Goal: Task Accomplishment & Management: Use online tool/utility

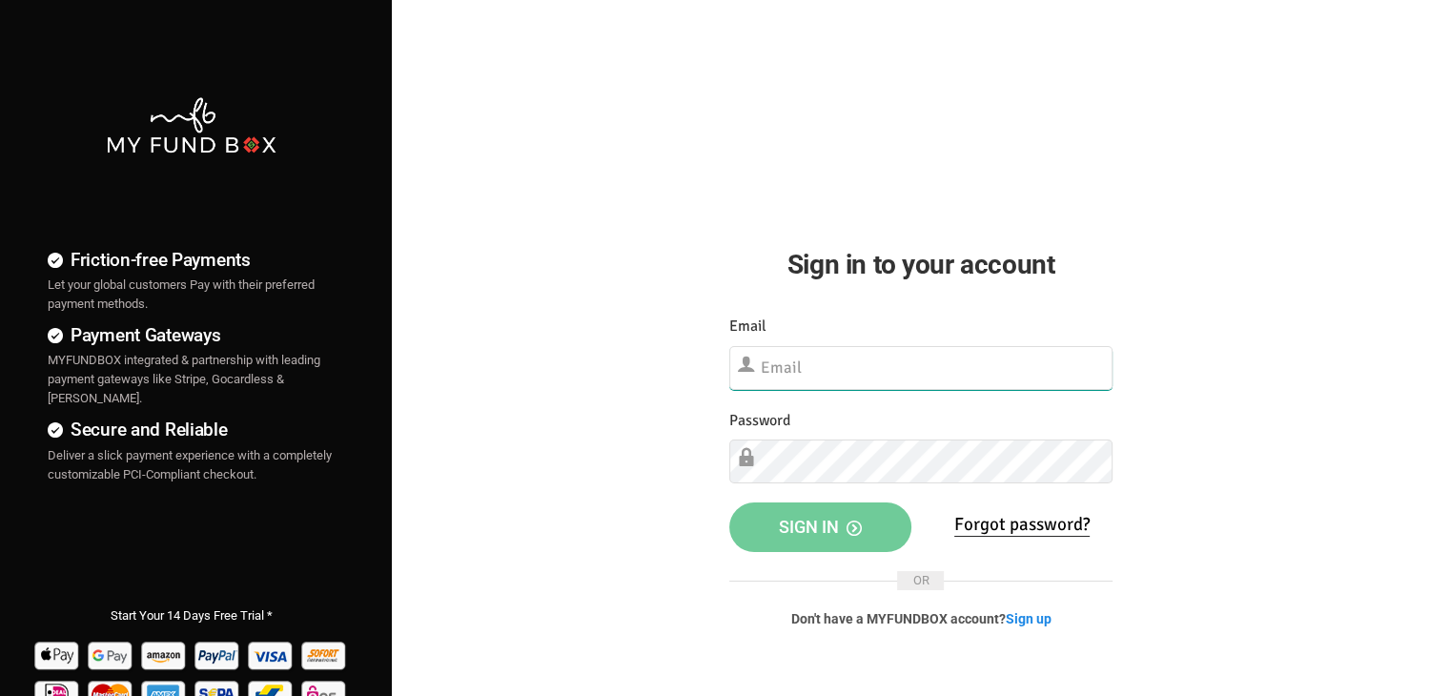
type input "[EMAIL_ADDRESS][DOMAIN_NAME]"
click at [801, 539] on button "Sign in" at bounding box center [820, 527] width 182 height 50
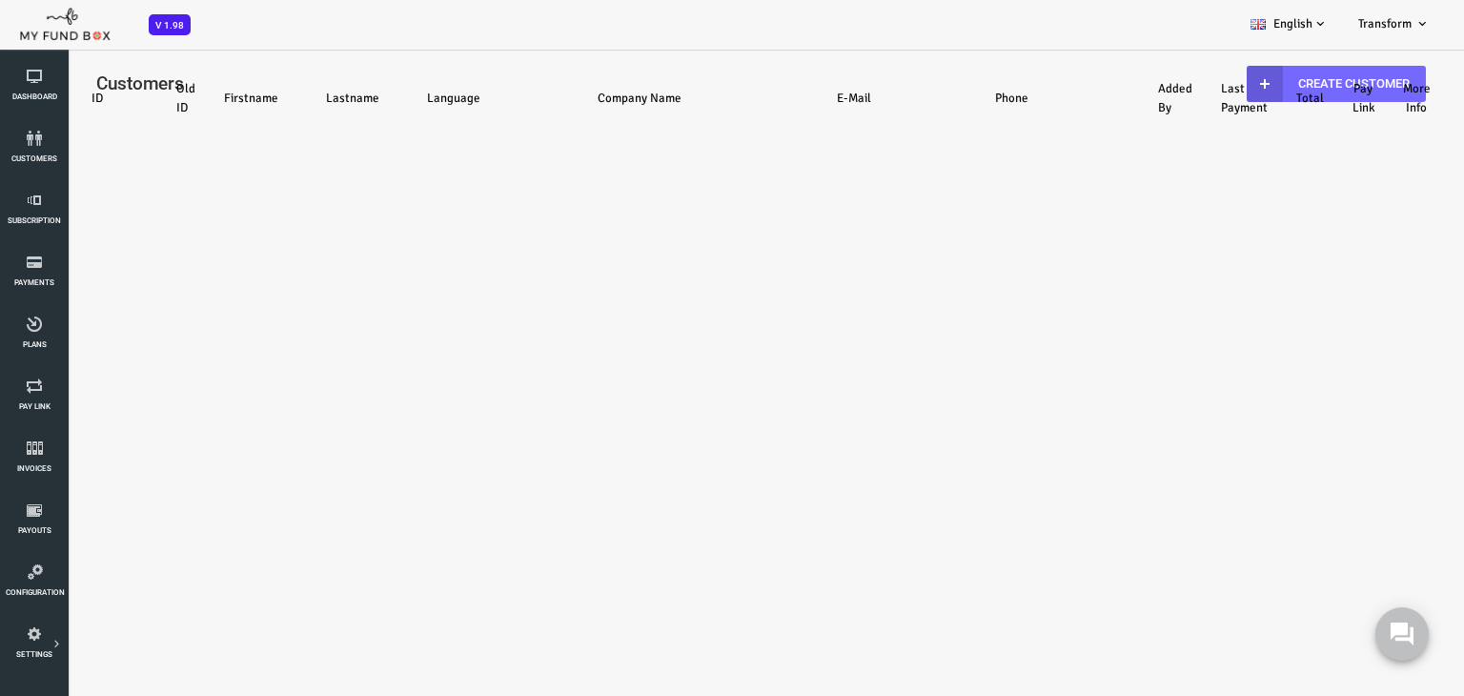
select select "100"
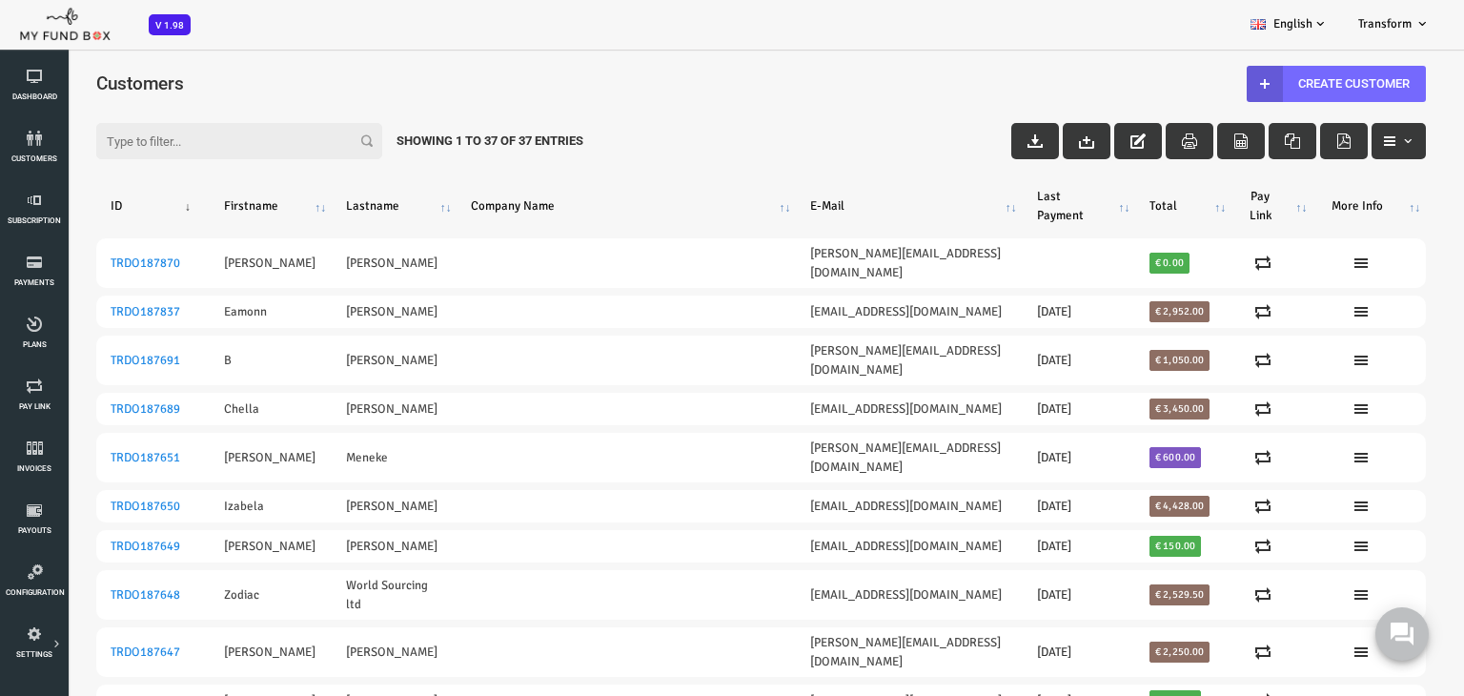
click at [221, 142] on input "Filter:" at bounding box center [181, 141] width 286 height 36
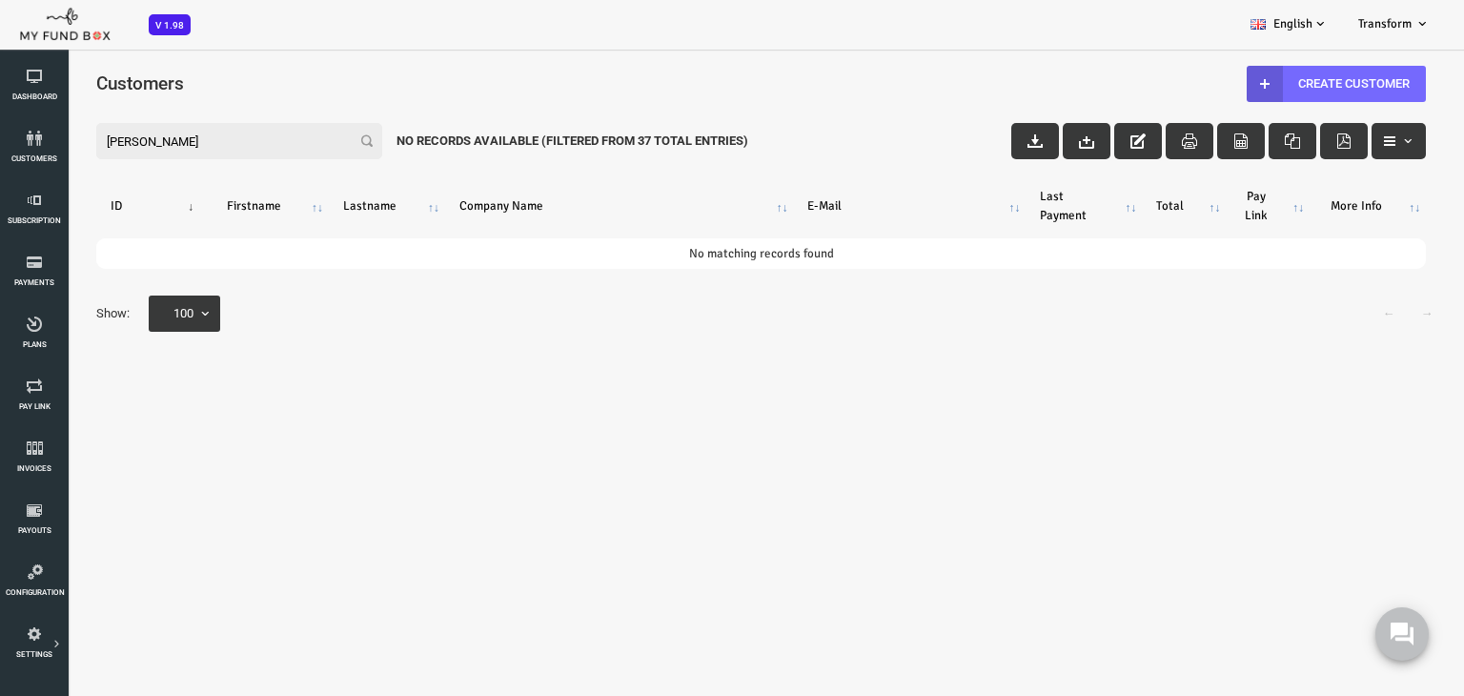
type input "francis"
